Goal: Find specific page/section: Find specific page/section

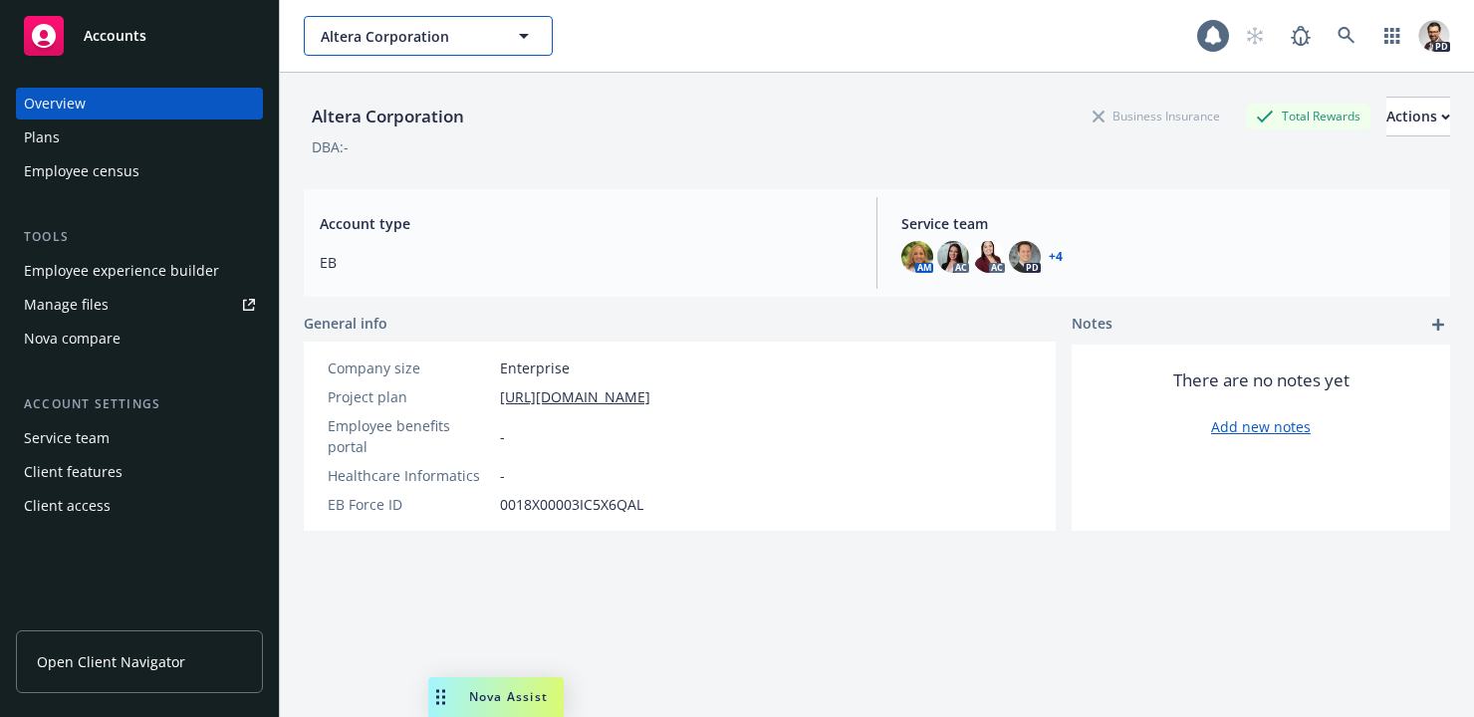
click at [392, 34] on span "Altera Corporation" at bounding box center [407, 36] width 172 height 21
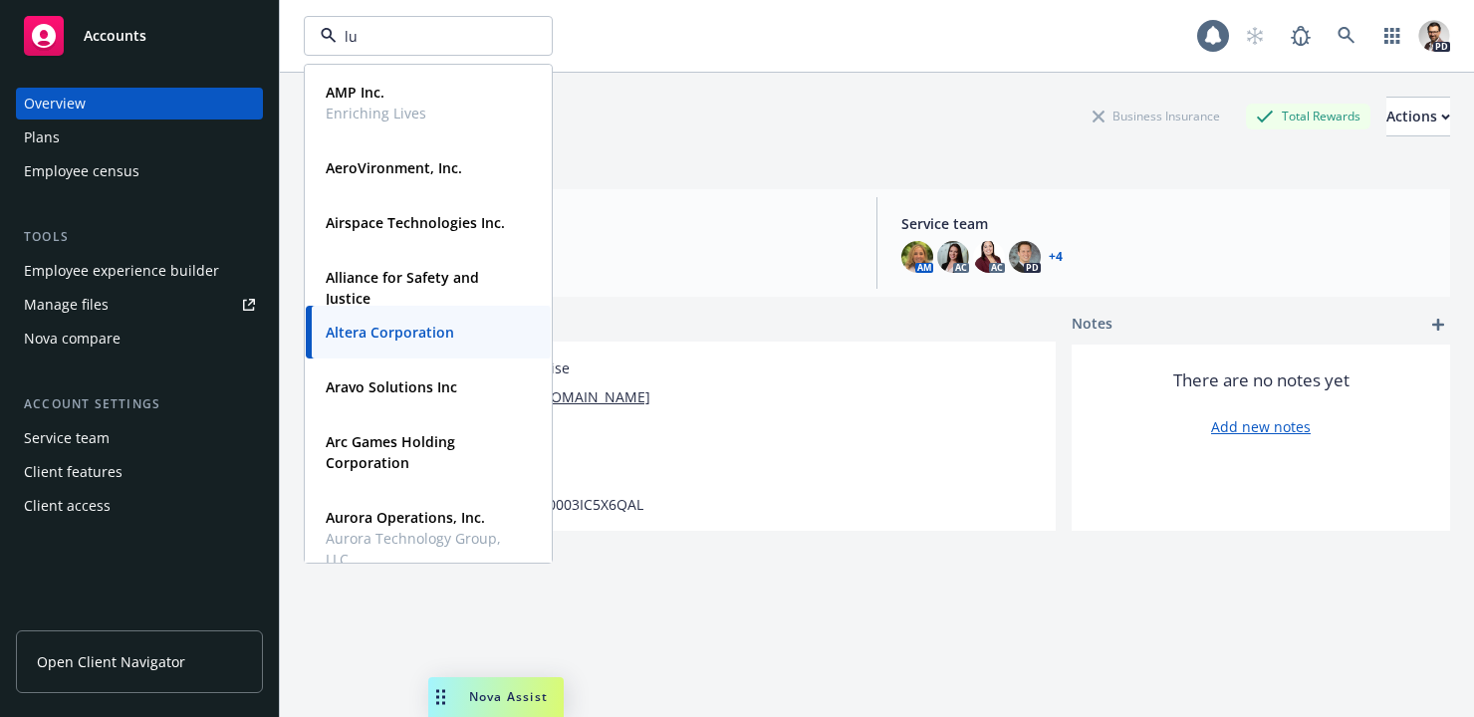
type input "[PERSON_NAME]"
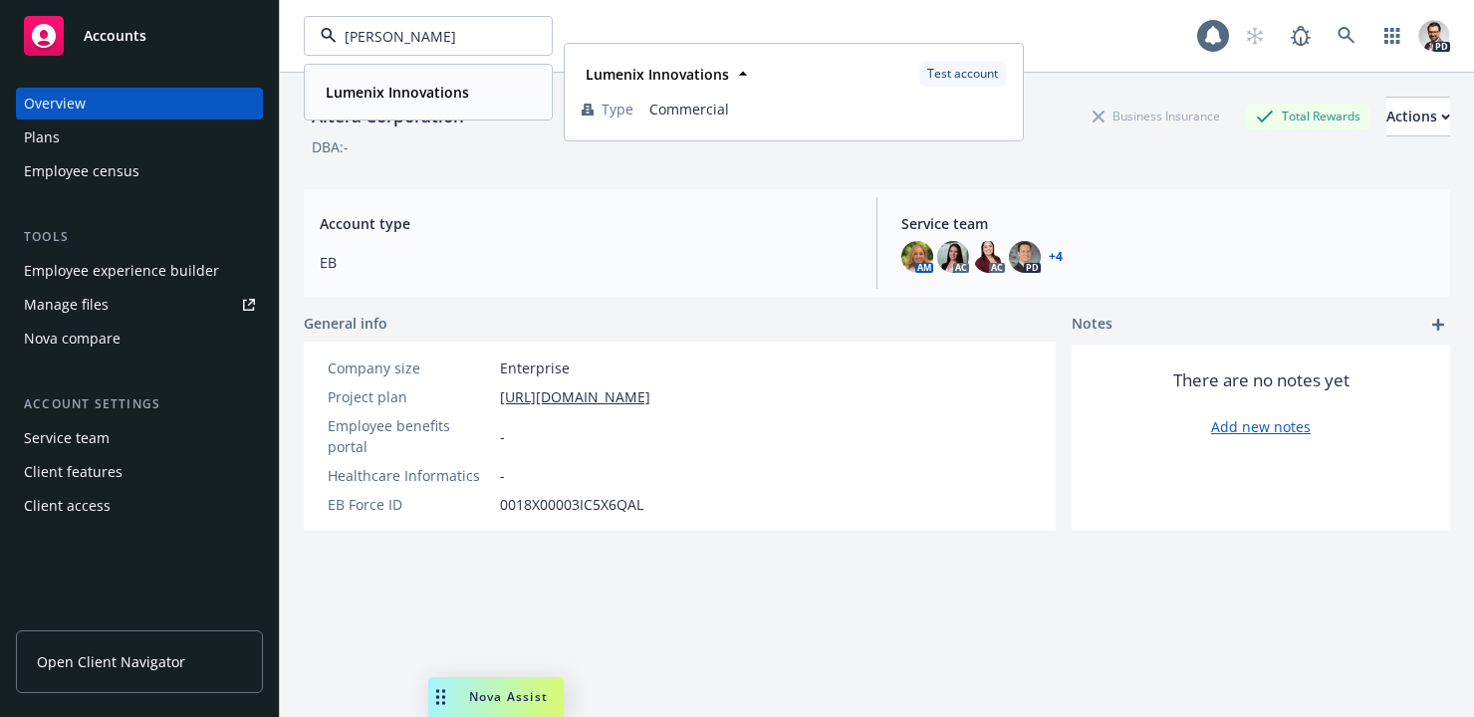
click at [410, 97] on strong "Lumenix Innovations" at bounding box center [397, 92] width 143 height 19
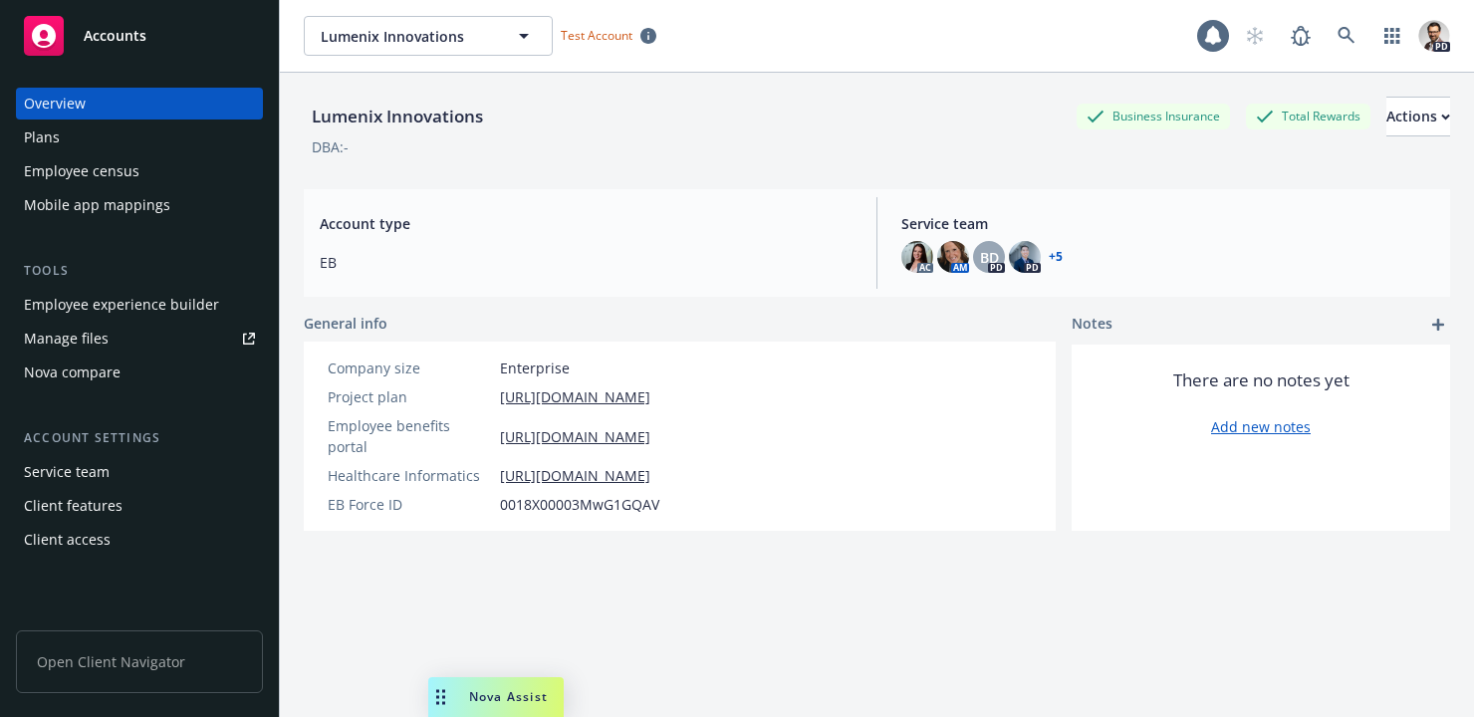
click at [71, 144] on div "Plans" at bounding box center [139, 138] width 231 height 32
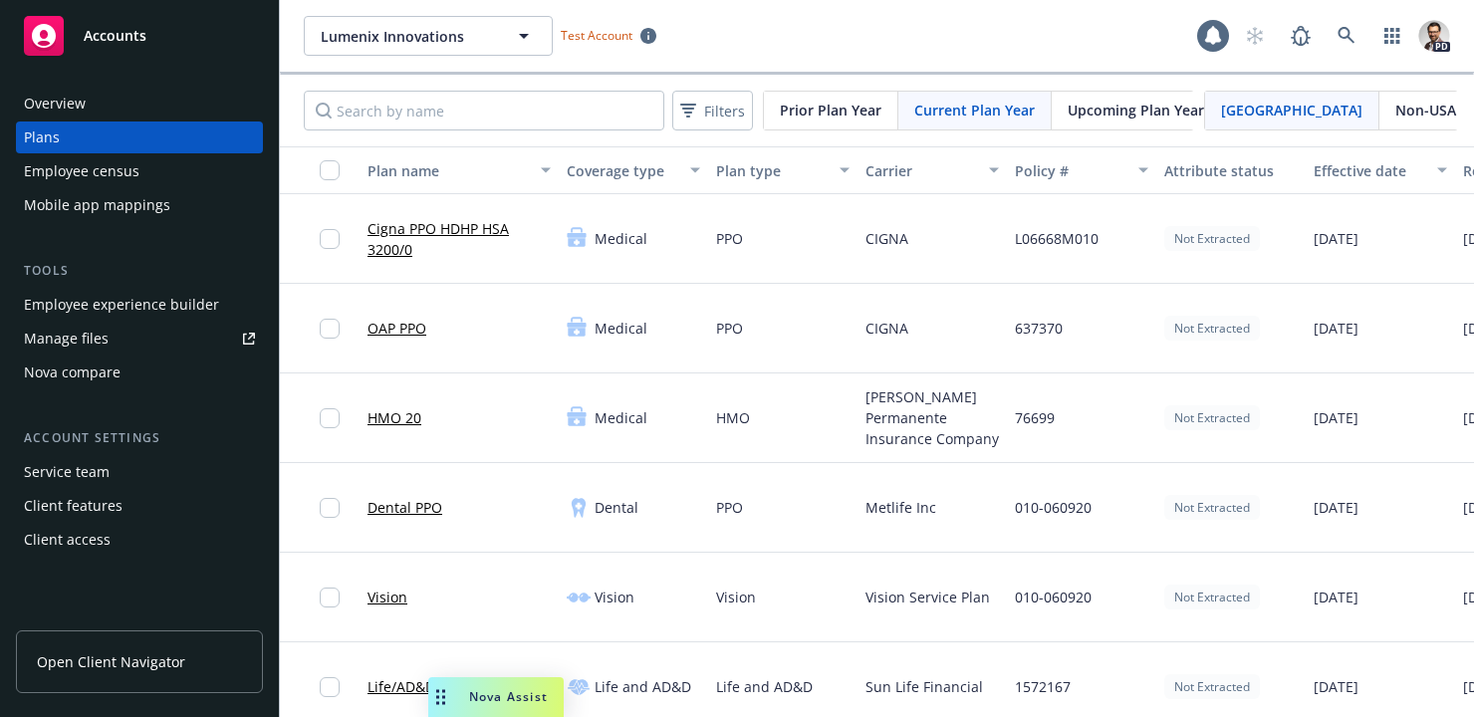
click at [111, 173] on div "Employee census" at bounding box center [82, 171] width 116 height 32
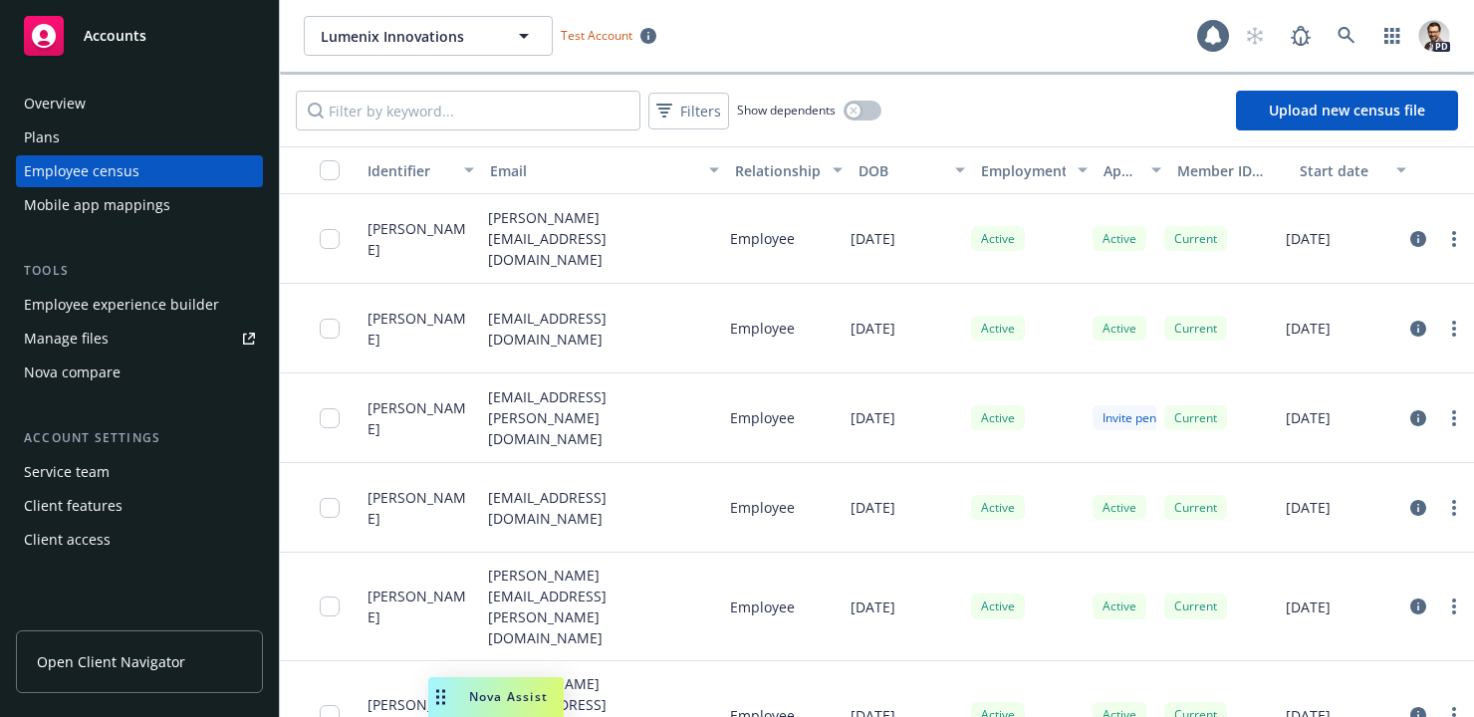
click at [47, 139] on div "Plans" at bounding box center [42, 138] width 36 height 32
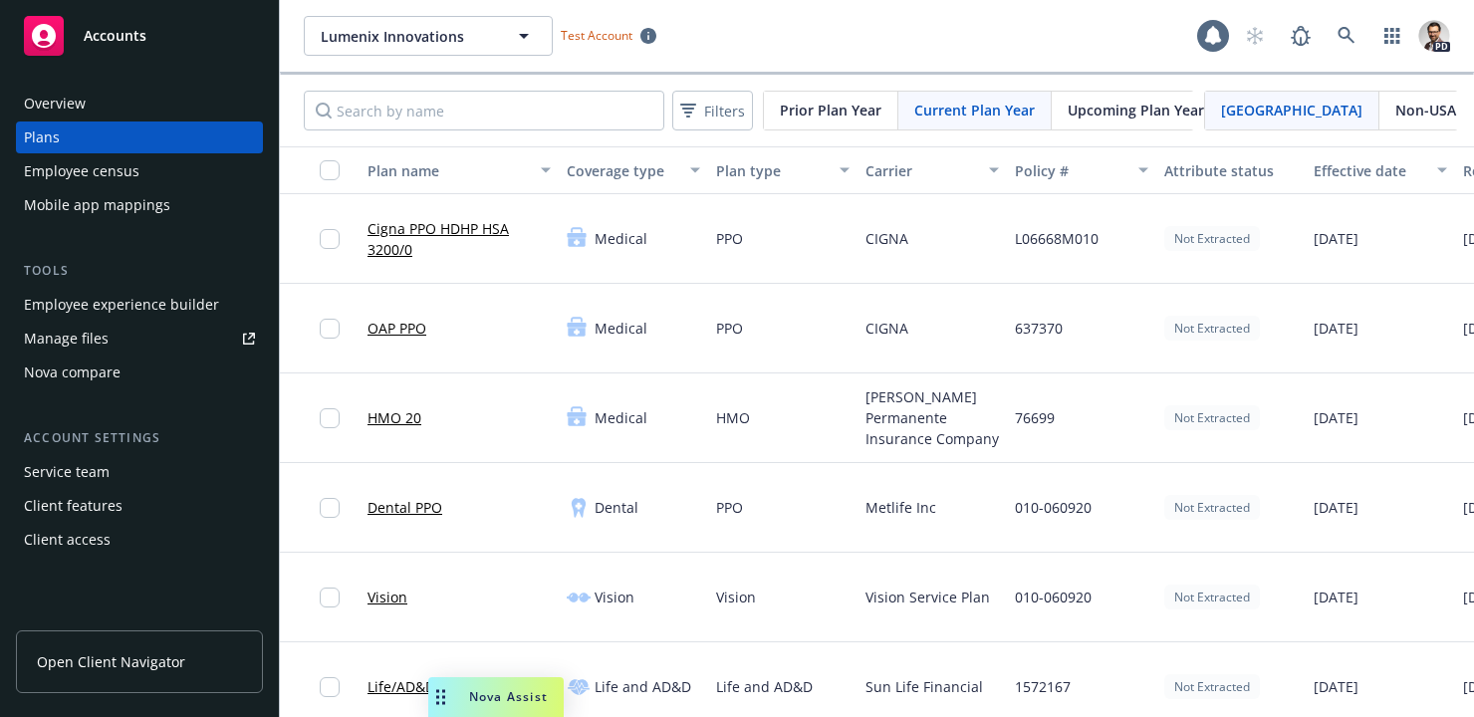
click at [123, 171] on div "Employee census" at bounding box center [82, 171] width 116 height 32
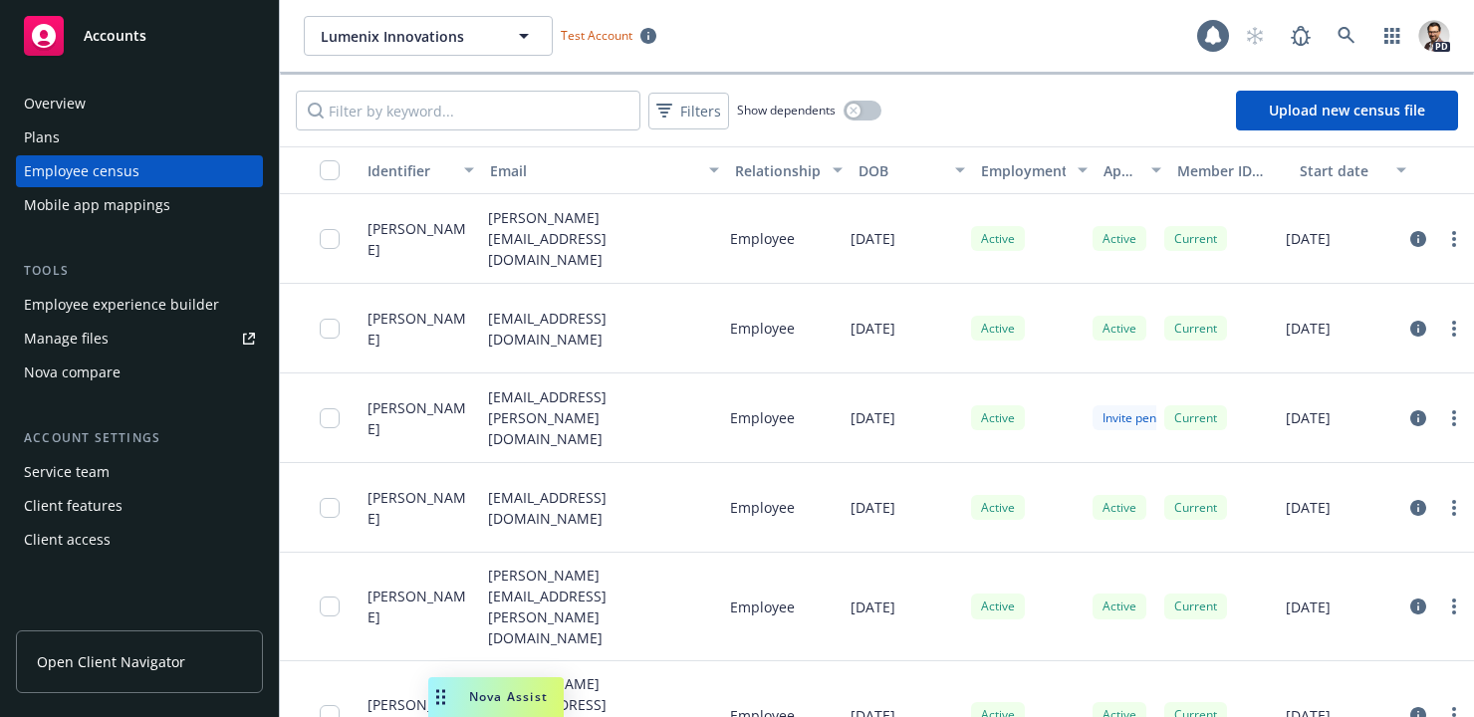
click at [111, 139] on div "Plans" at bounding box center [139, 138] width 231 height 32
